Goal: Task Accomplishment & Management: Use online tool/utility

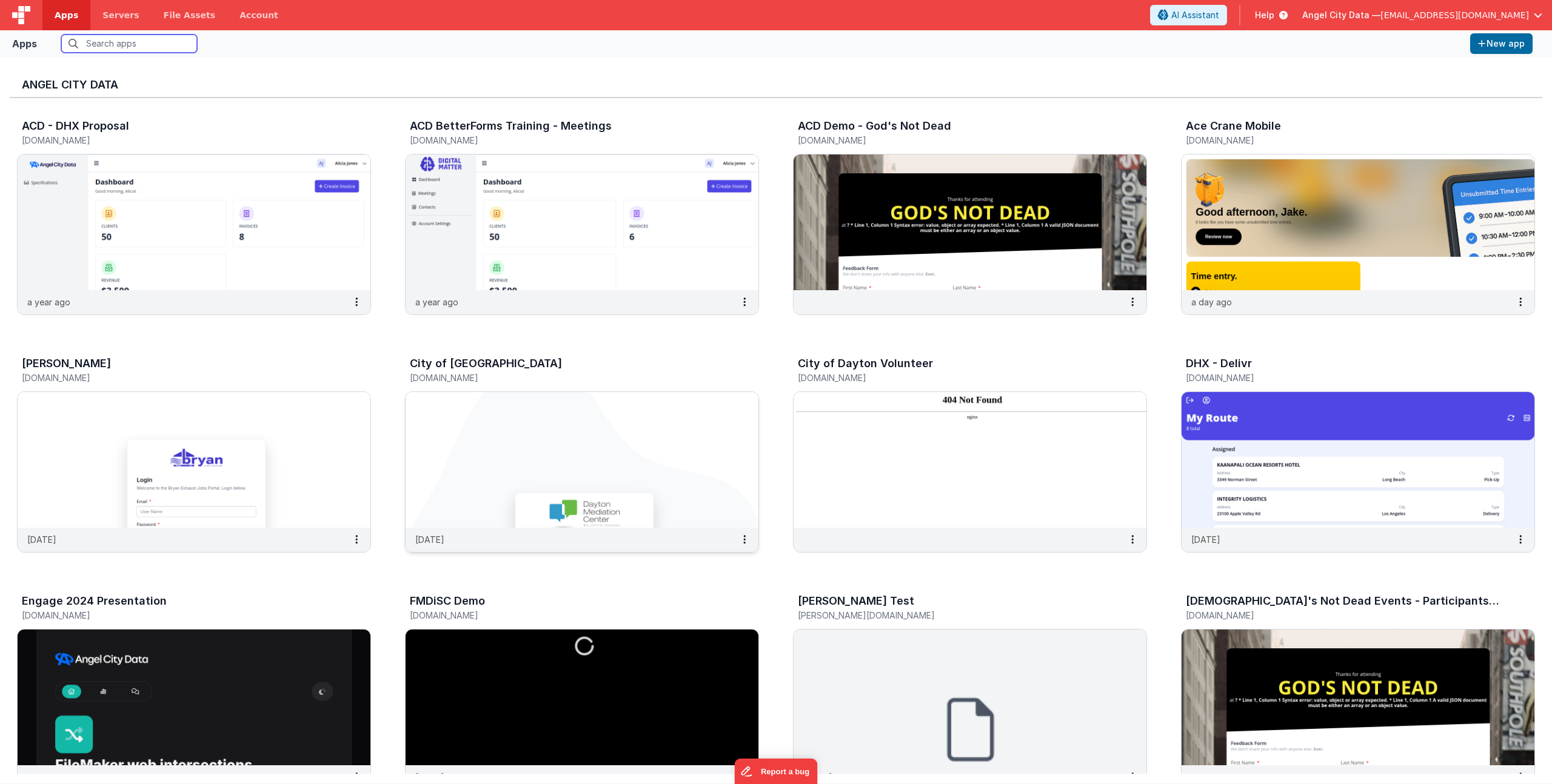
scroll to position [355, 0]
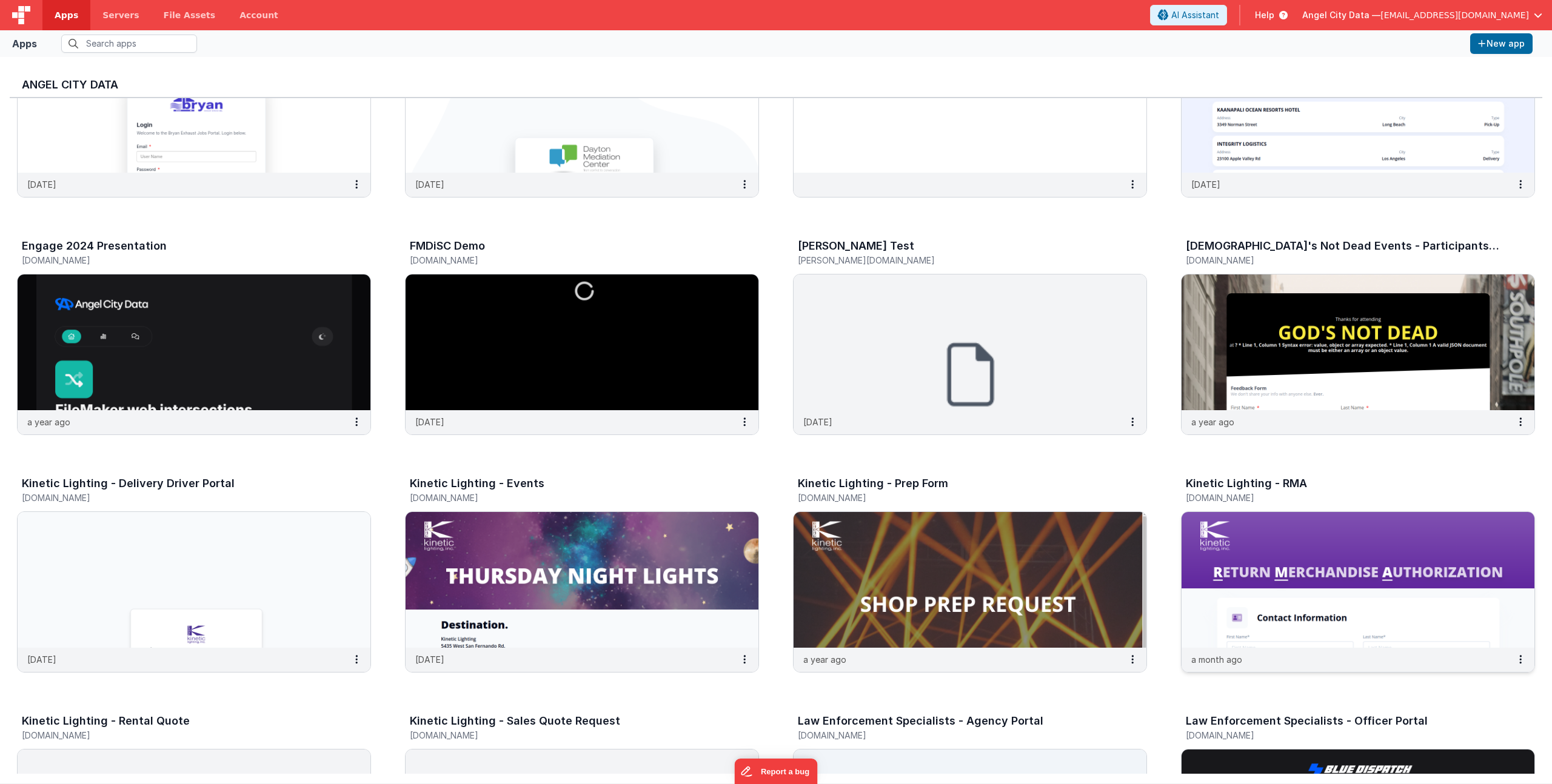
click at [1224, 483] on h3 "Kinetic Lighting - RMA" at bounding box center [1246, 483] width 121 height 12
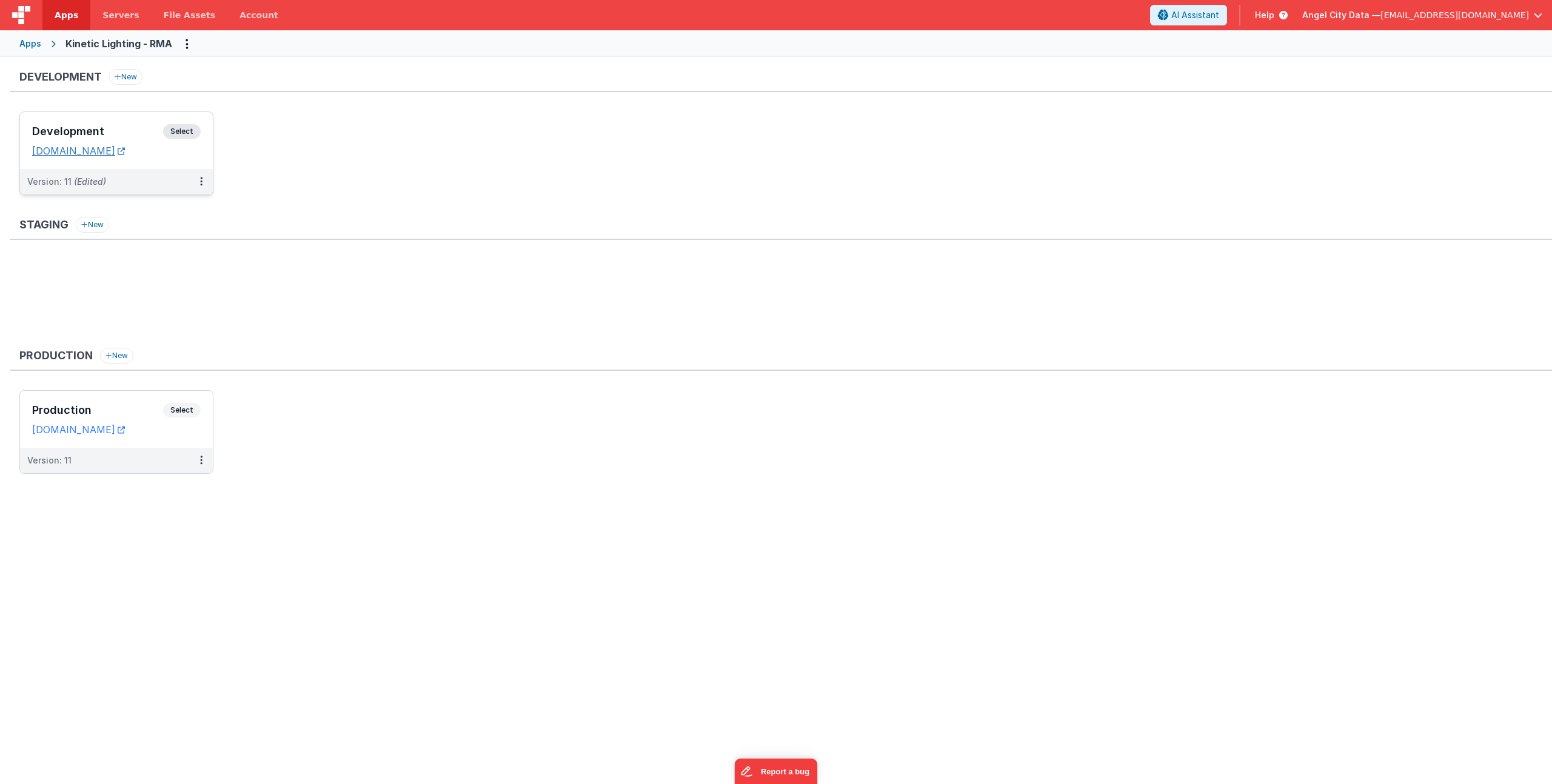
click at [100, 153] on link "[DOMAIN_NAME]" at bounding box center [79, 151] width 93 height 12
click at [60, 428] on link "[DOMAIN_NAME]" at bounding box center [79, 429] width 93 height 12
click at [114, 126] on h3 "Development" at bounding box center [97, 131] width 131 height 12
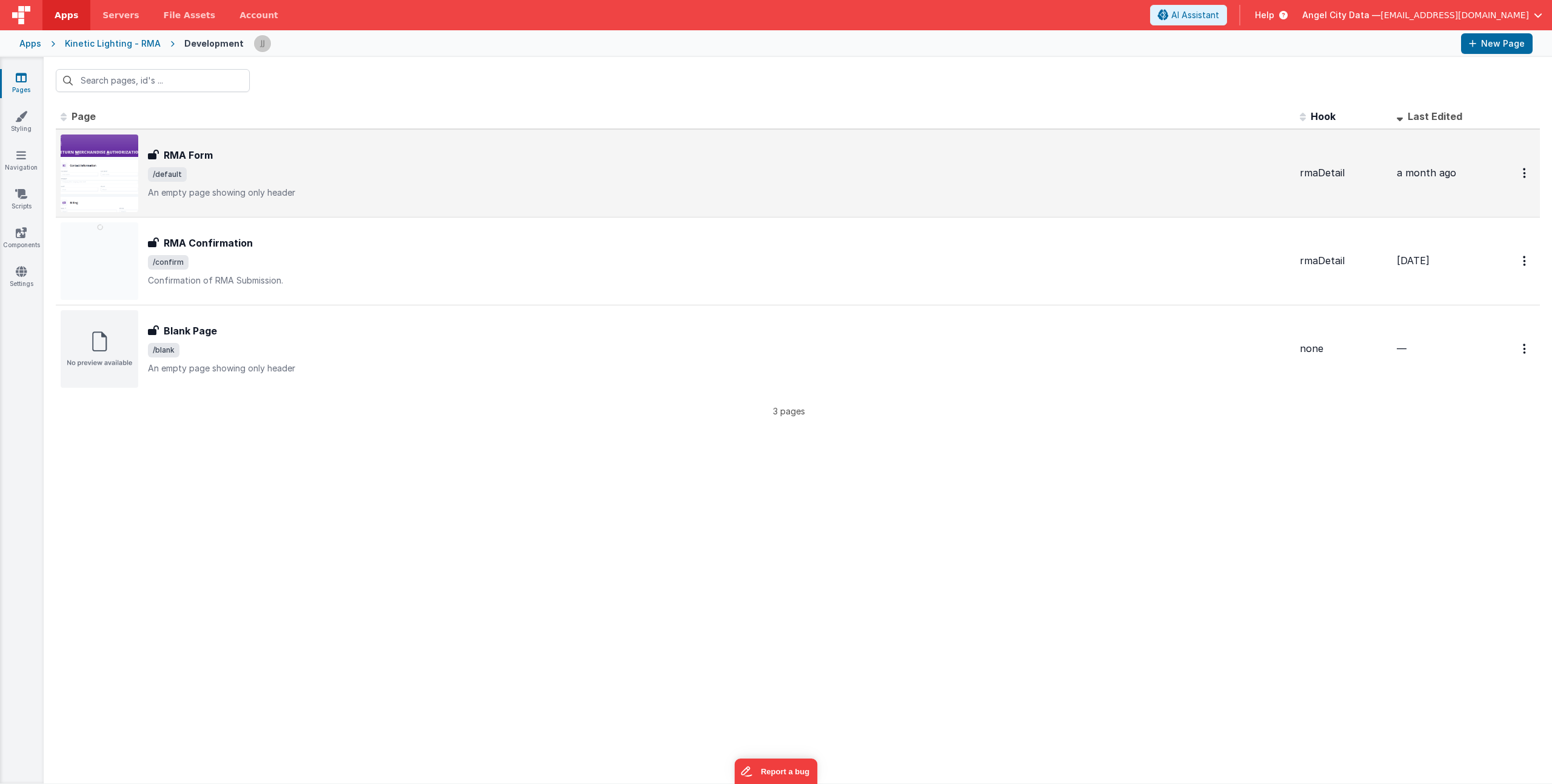
click at [275, 193] on p "An empty page showing only header" at bounding box center [718, 192] width 1142 height 12
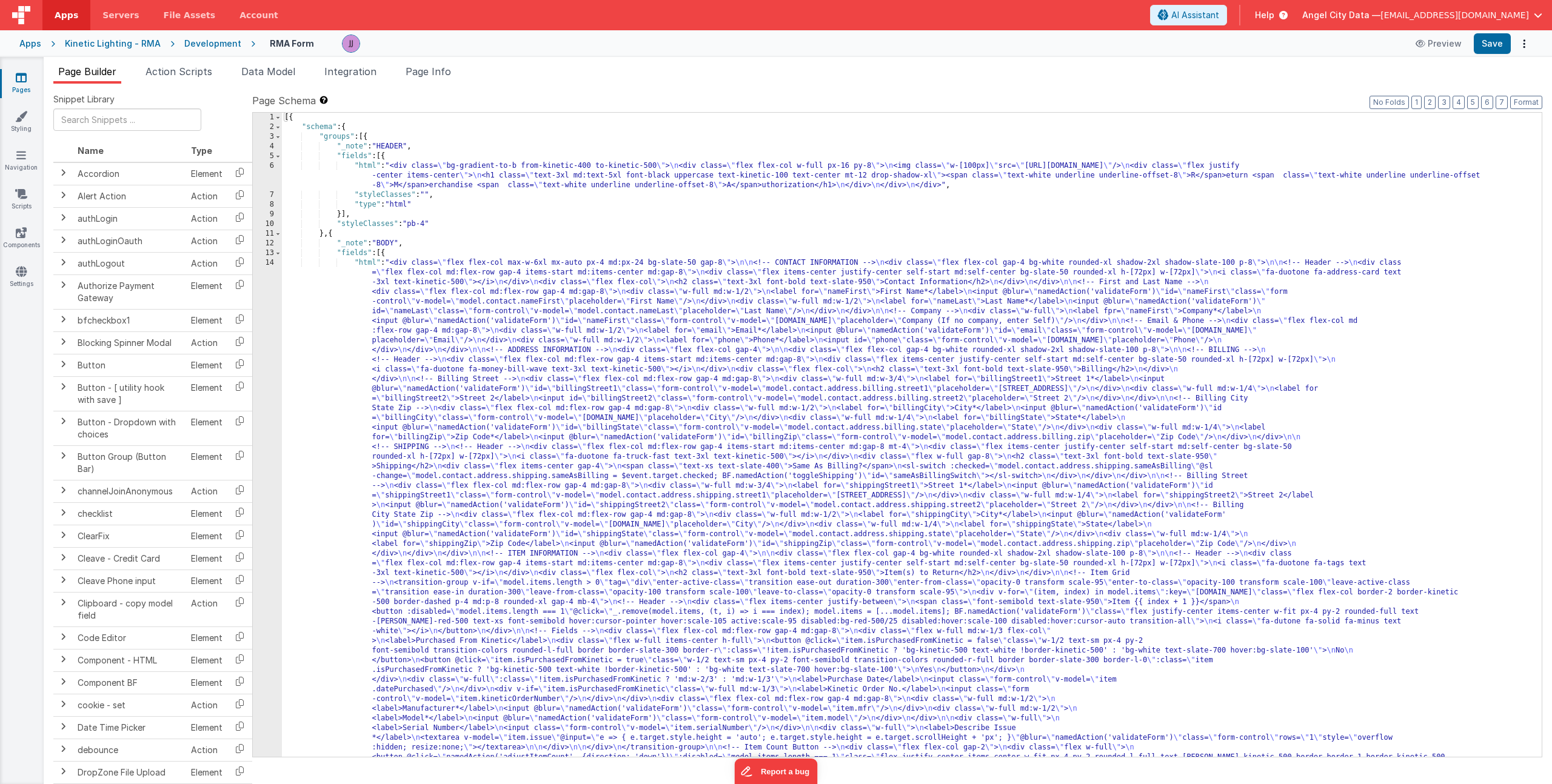
scroll to position [228, 0]
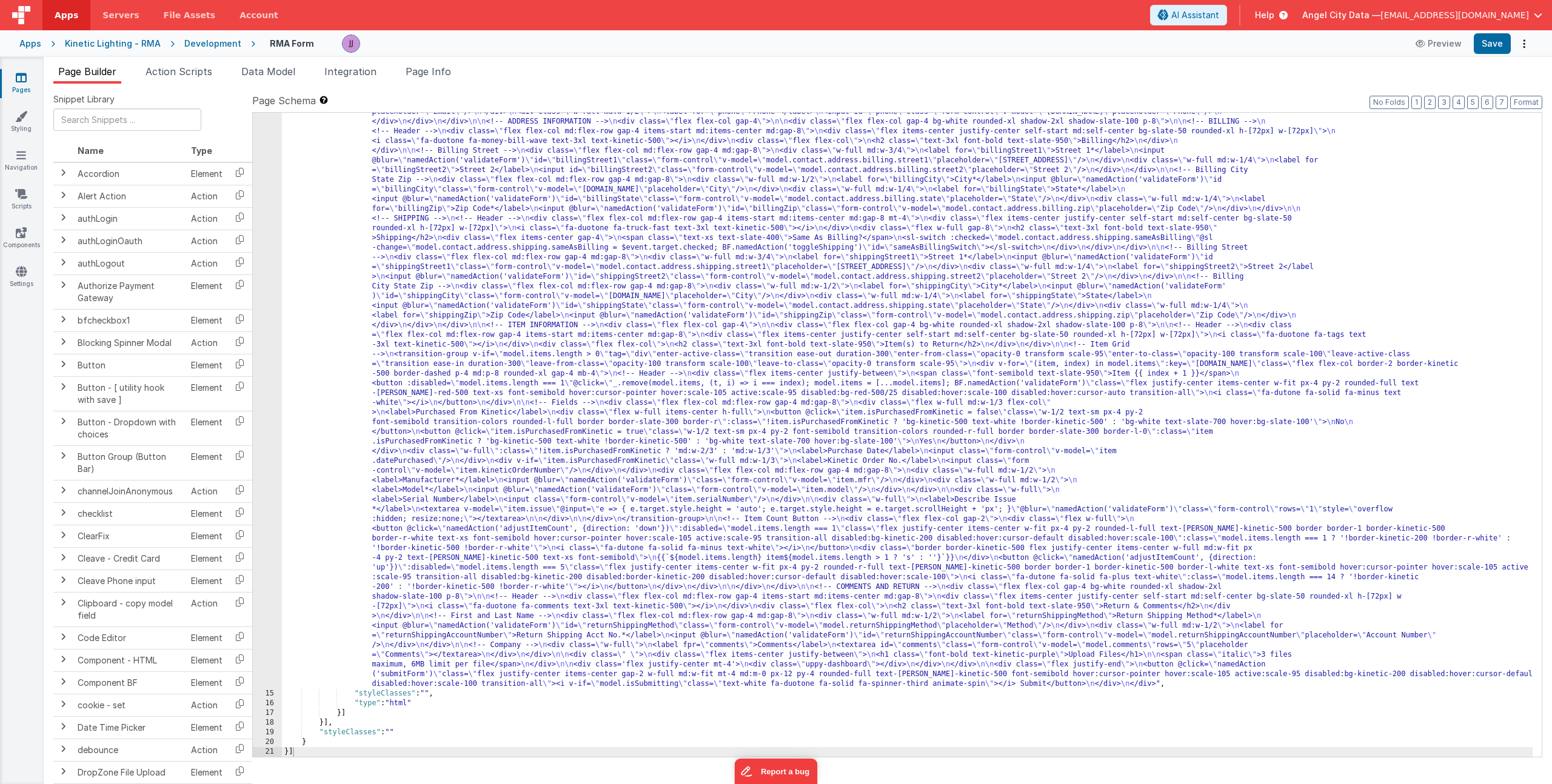
click at [462, 477] on div ""html" : "<div class= \" flex flex-col max-w-6xl mx-auto px-4 md:px-24 bg-slate…" at bounding box center [907, 686] width 1251 height 1313
click at [273, 472] on div "14" at bounding box center [267, 359] width 29 height 659
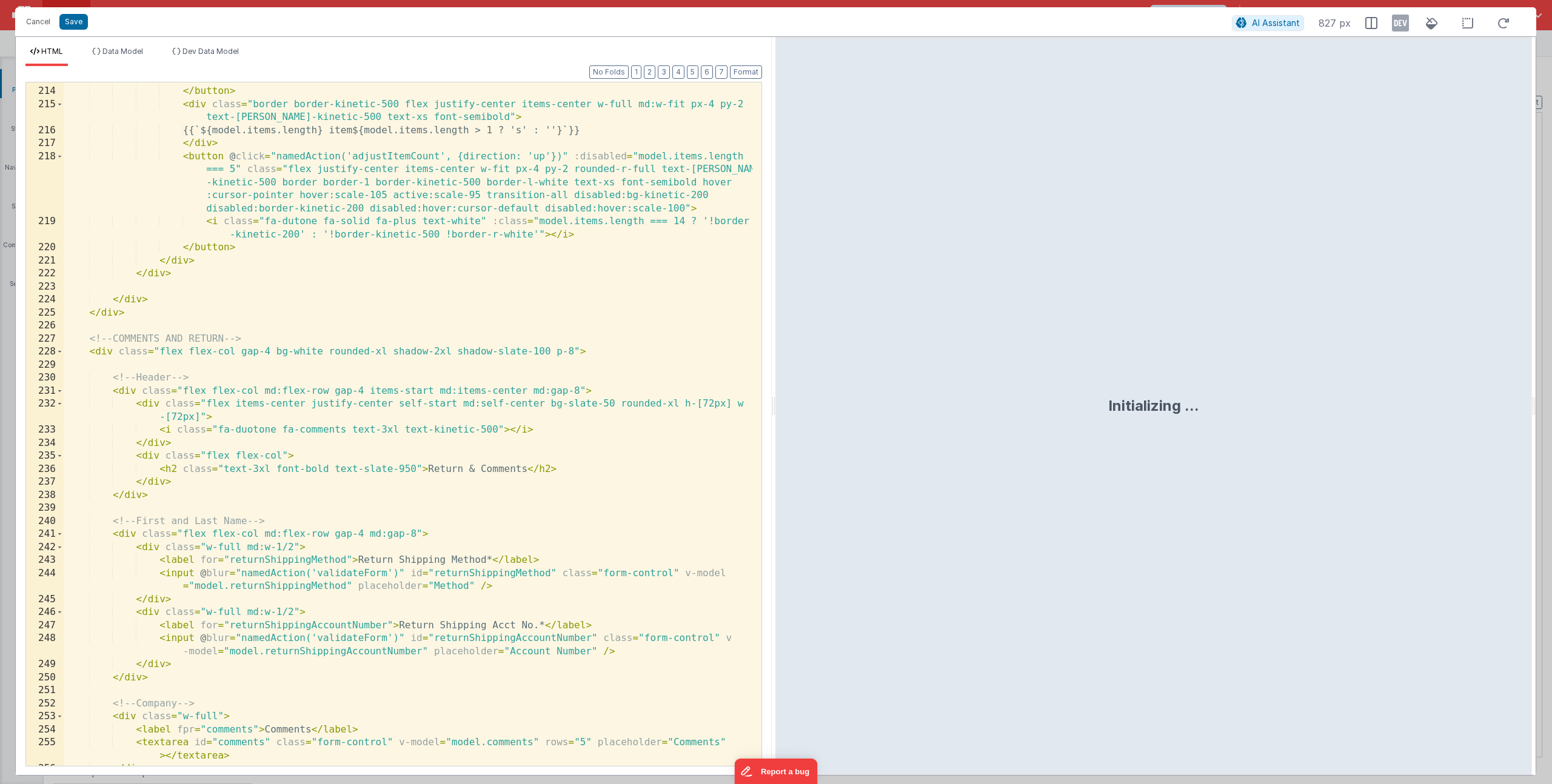
scroll to position [3602, 0]
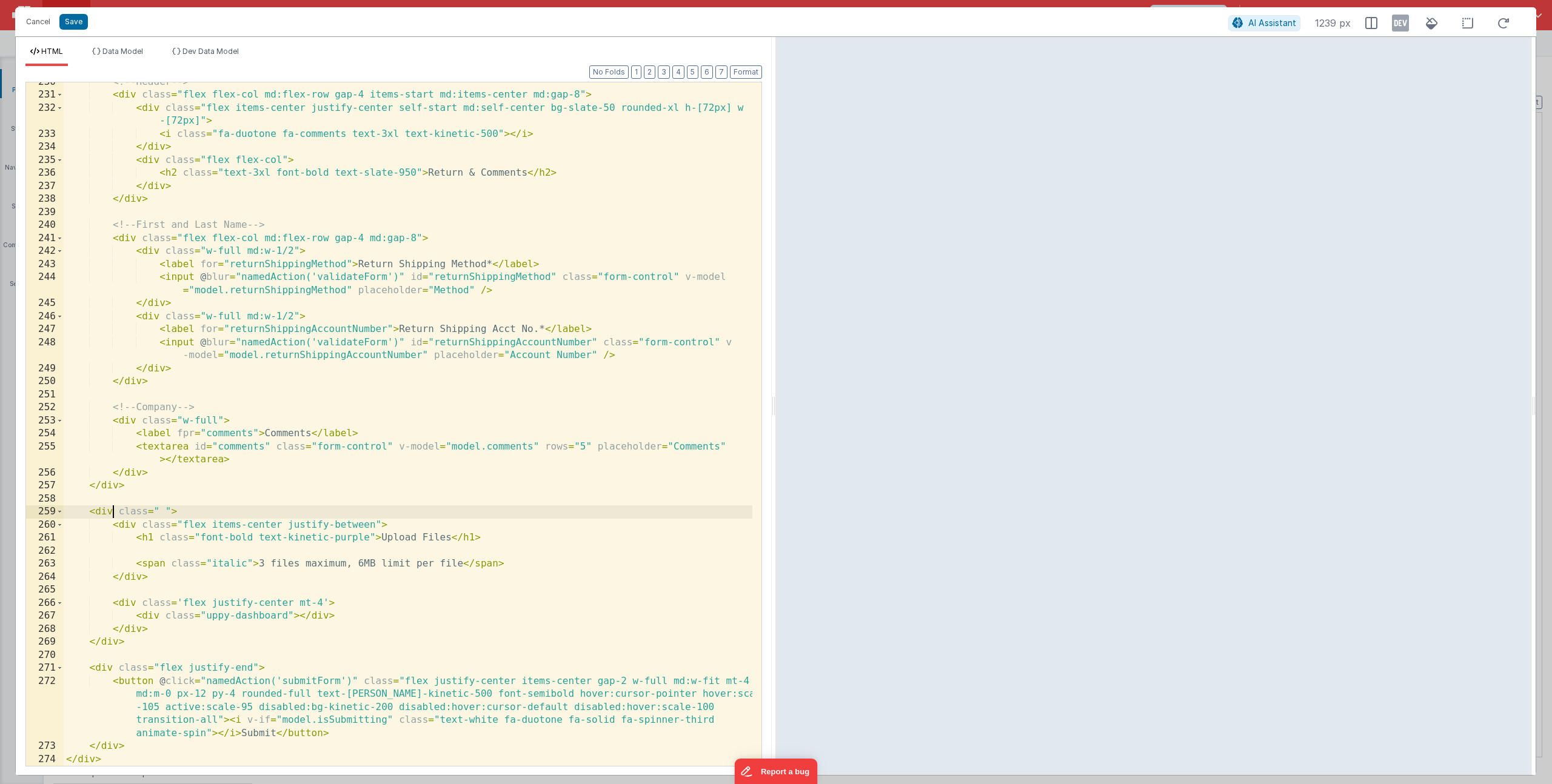
click at [115, 515] on div "<!-- Header --> < div class = "flex flex-col md:flex-row gap-4 items-start md:i…" at bounding box center [407, 431] width 688 height 709
click at [82, 20] on button "Save" at bounding box center [74, 22] width 28 height 16
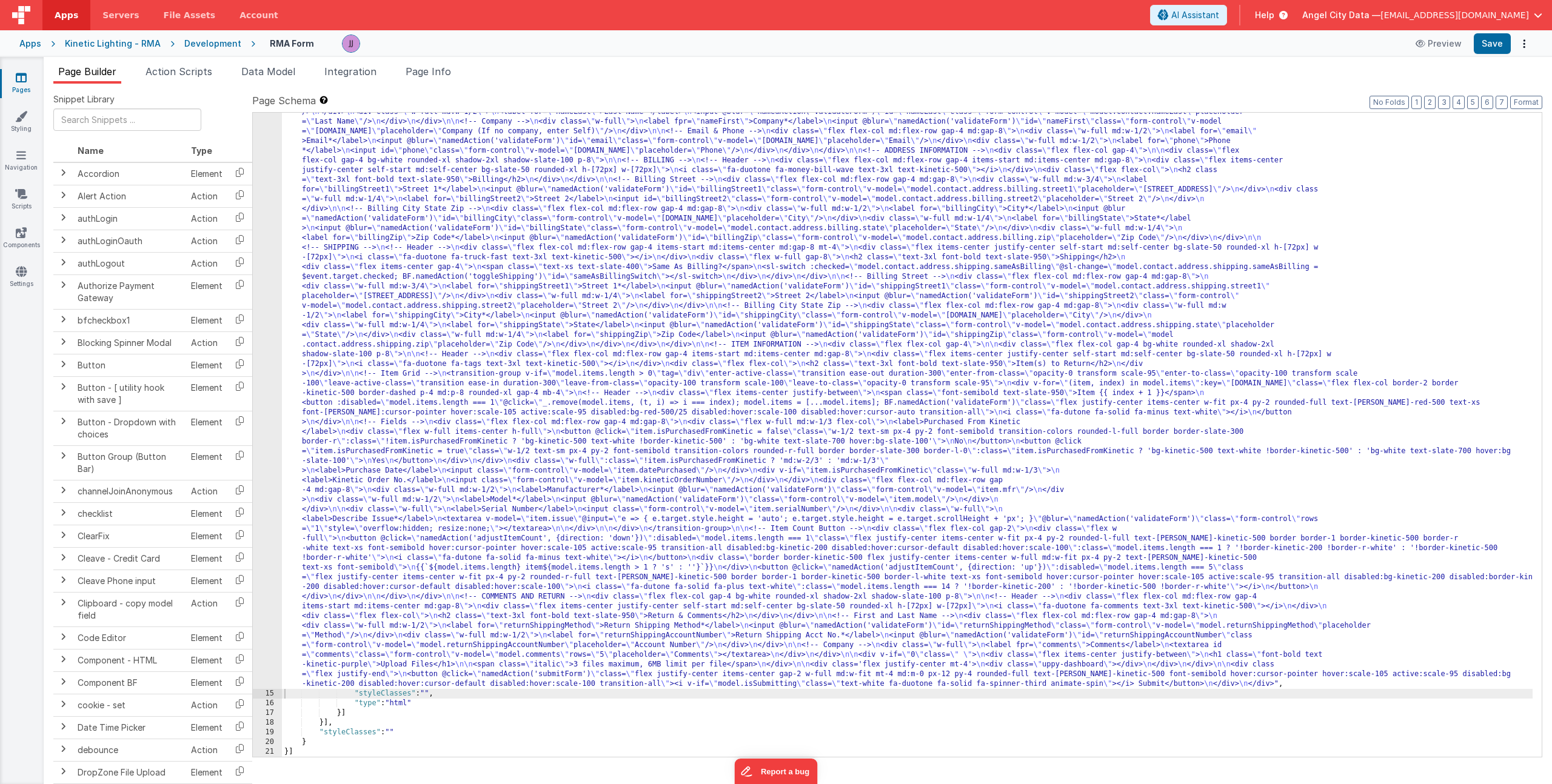
scroll to position [190, 0]
click at [1506, 39] on button "Save" at bounding box center [1492, 43] width 37 height 20
click at [30, 45] on div "Apps" at bounding box center [31, 43] width 22 height 12
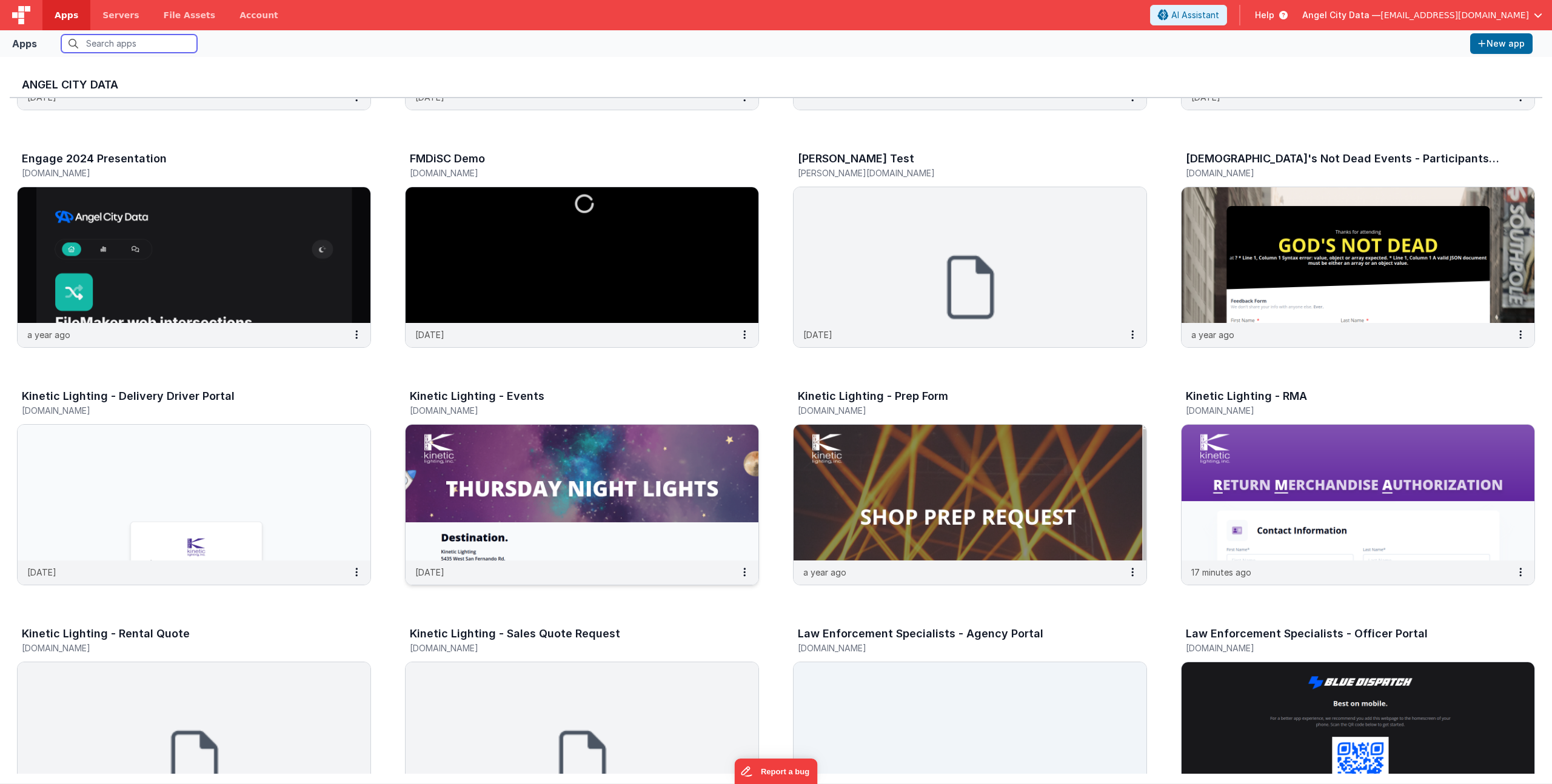
scroll to position [822, 0]
